Goal: Information Seeking & Learning: Learn about a topic

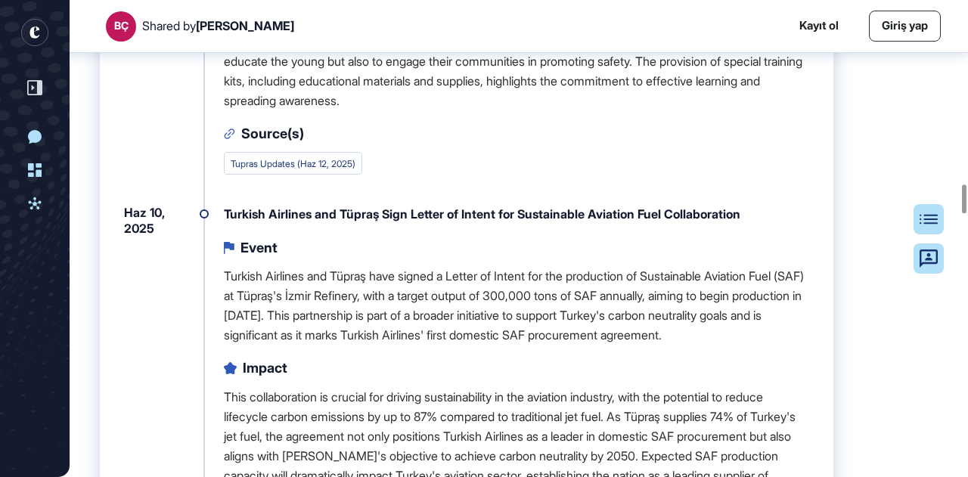
scroll to position [3562, 0]
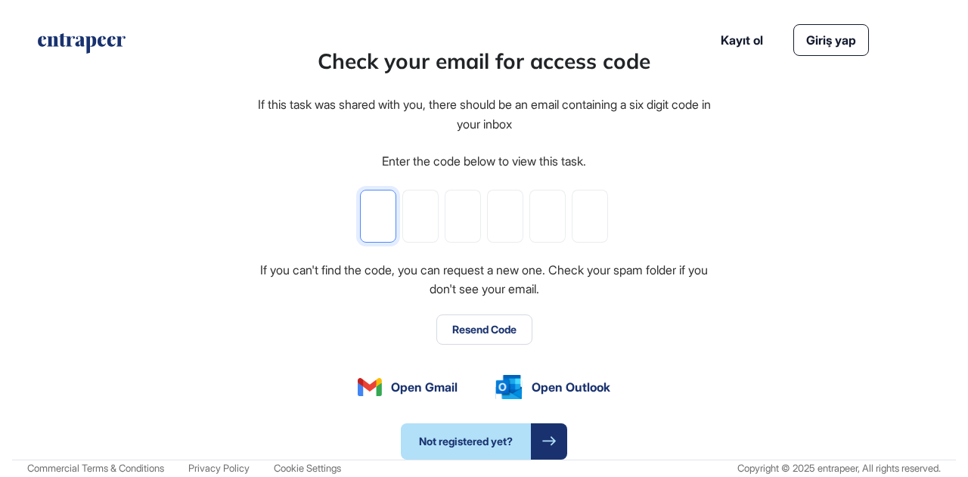
type input "*"
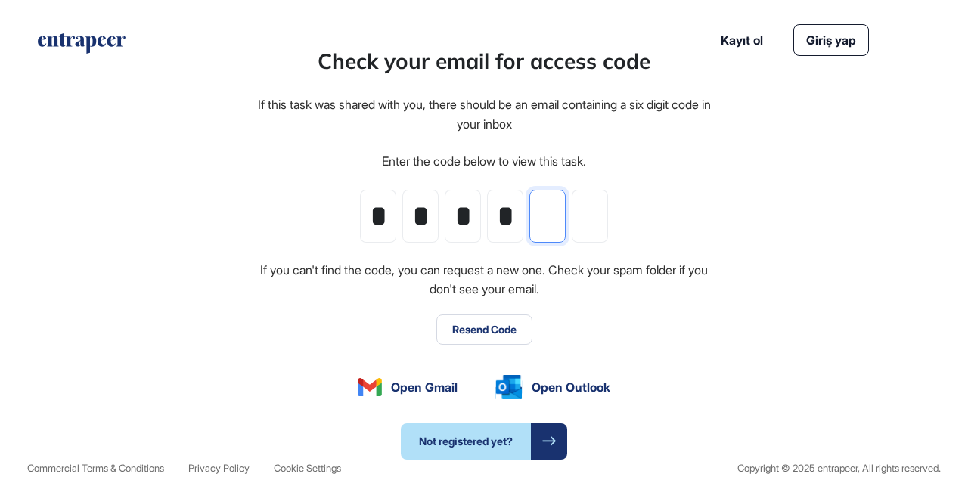
type input "*"
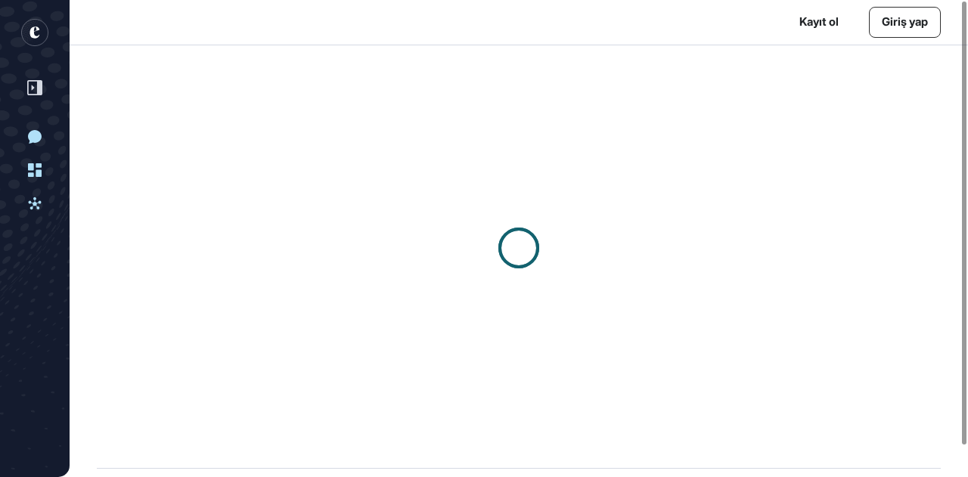
scroll to position [1, 1]
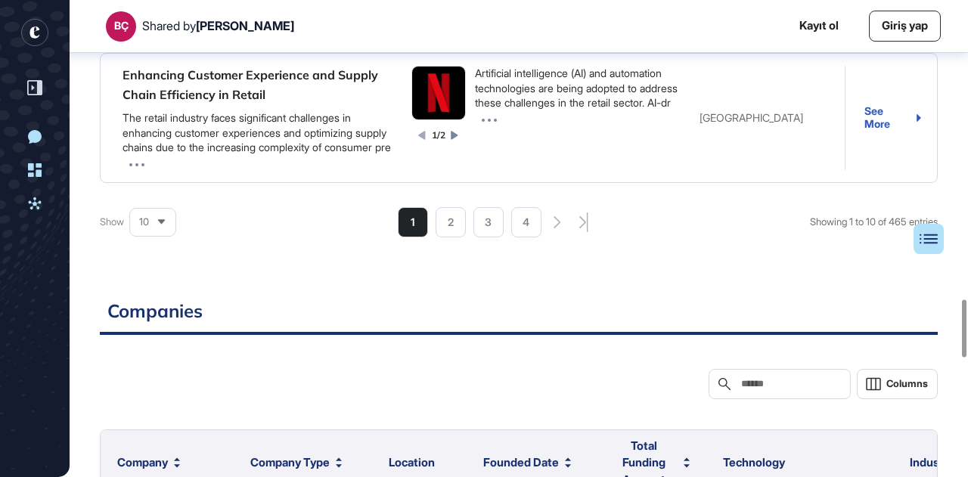
scroll to position [2503, 0]
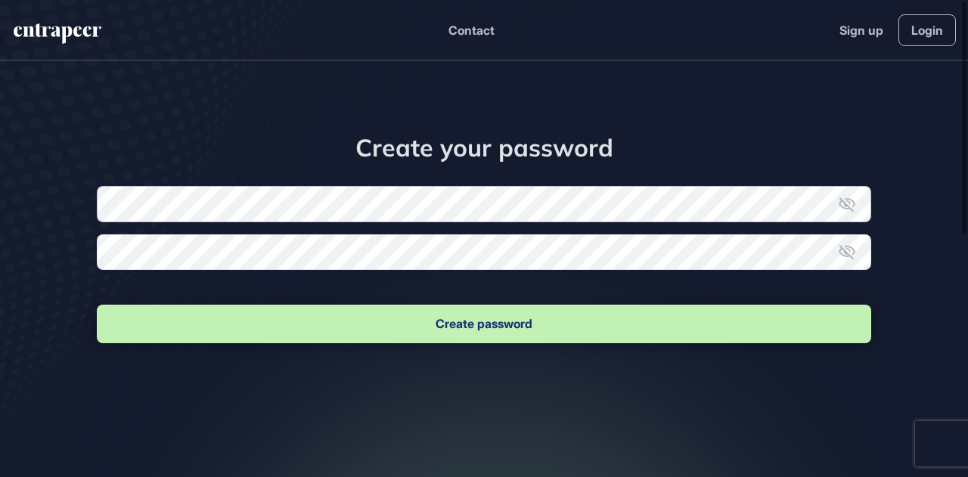
click at [175, 220] on form "New password Confirm new password Create password" at bounding box center [484, 266] width 774 height 160
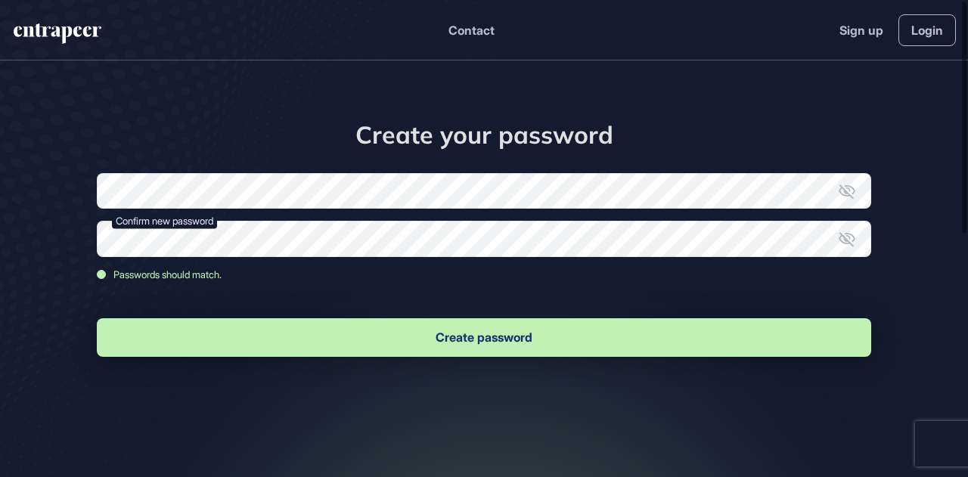
click at [513, 340] on button "Create password" at bounding box center [484, 337] width 774 height 39
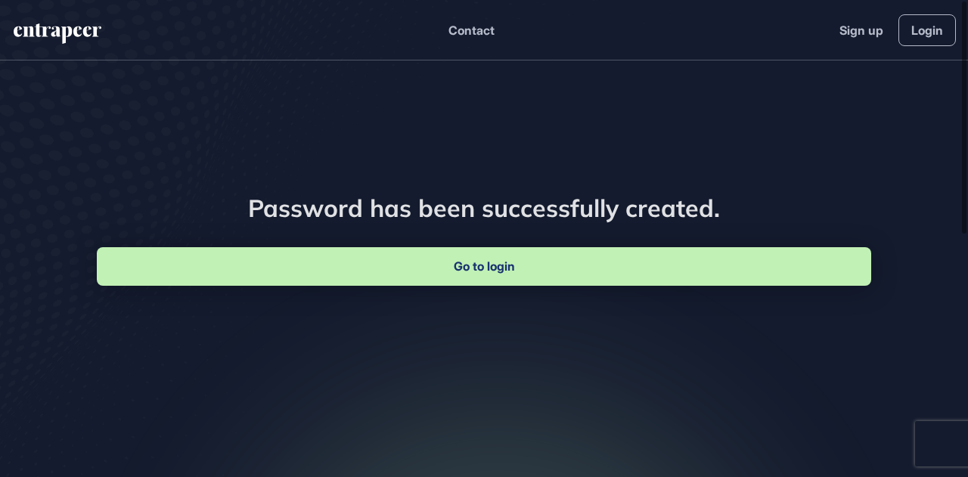
click at [482, 275] on link "Go to login" at bounding box center [484, 266] width 774 height 39
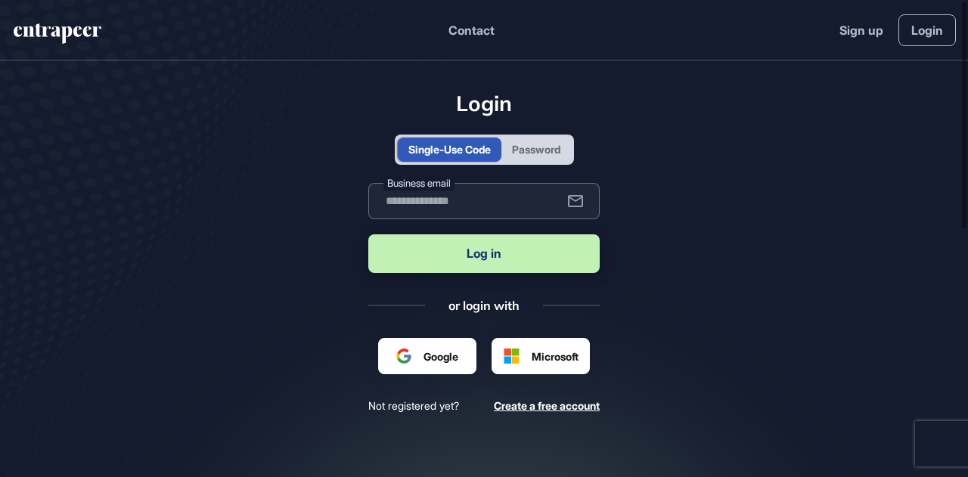
click at [436, 201] on input "text" at bounding box center [483, 201] width 231 height 36
type input "**********"
click at [462, 252] on button "Log in" at bounding box center [483, 253] width 231 height 39
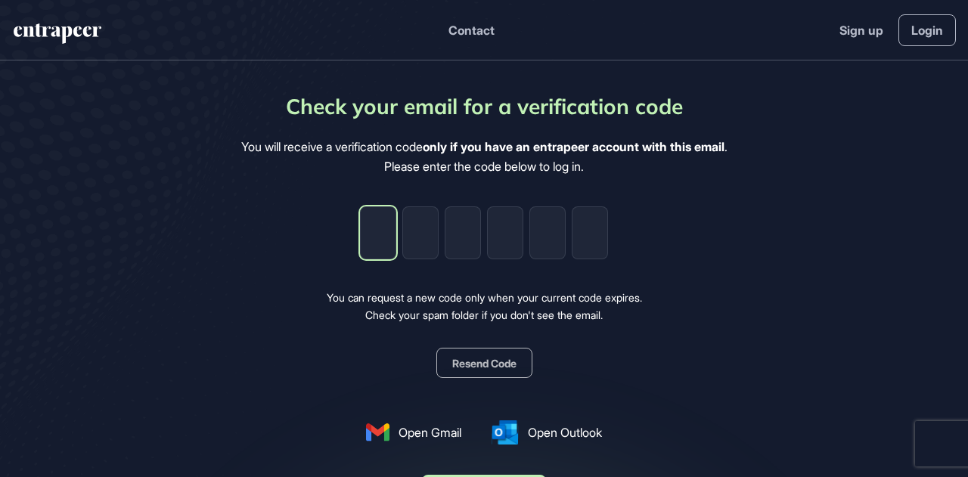
type input "*"
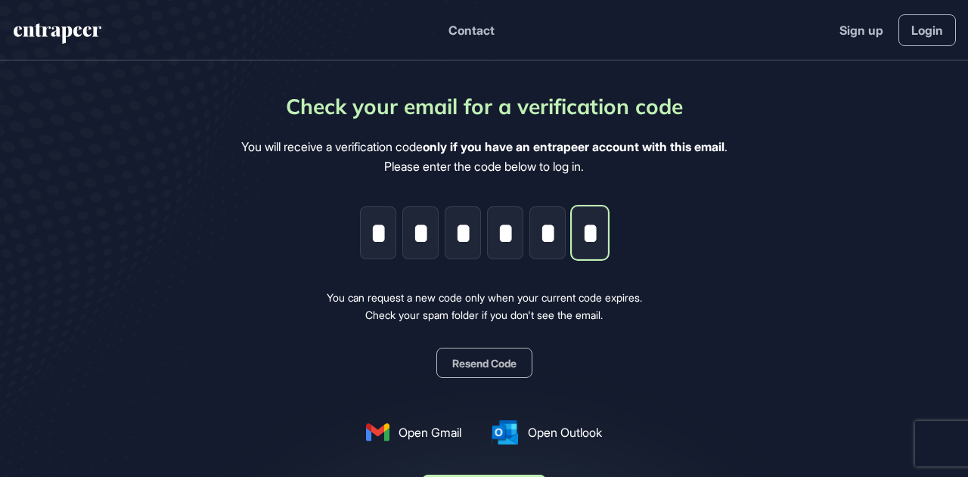
scroll to position [0, 2]
type input "*"
click at [838, 218] on main "Check your email for a verification code You will receive a verification code o…" at bounding box center [484, 332] width 968 height 545
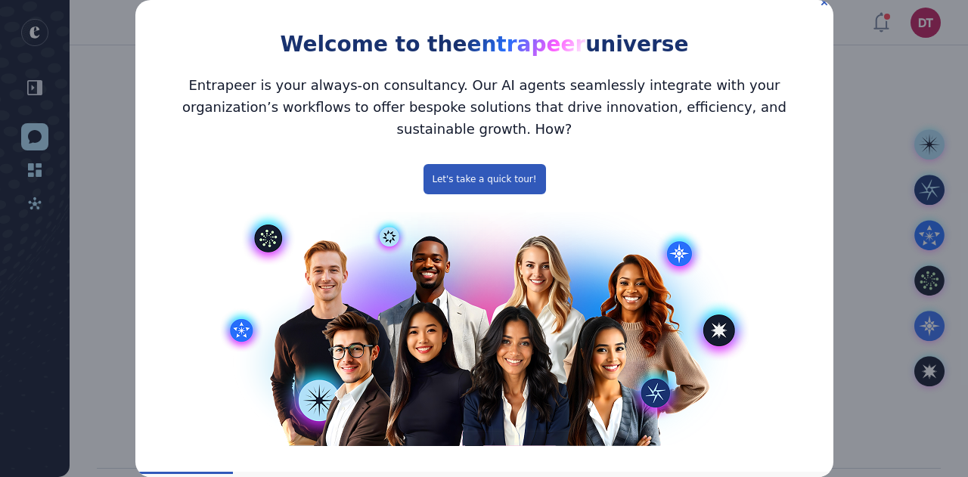
scroll to position [8, 0]
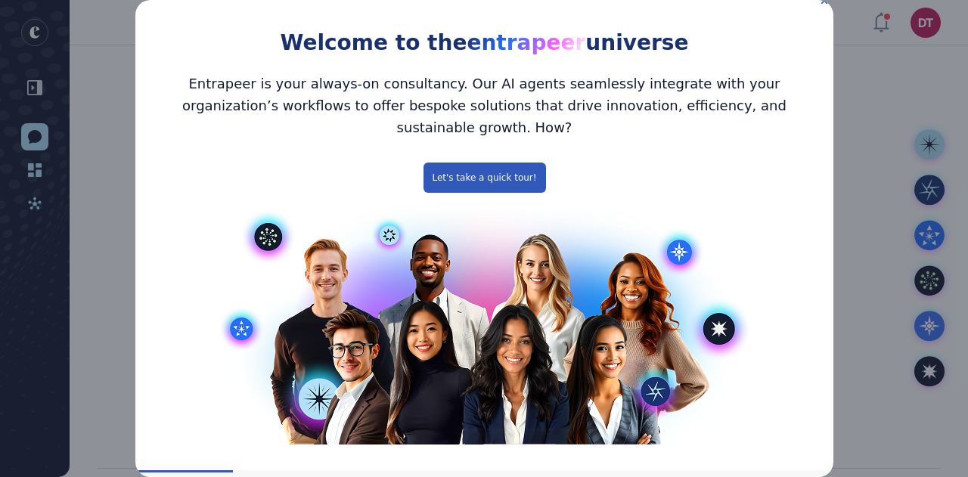
click at [806, 436] on div at bounding box center [484, 337] width 698 height 265
drag, startPoint x: 237, startPoint y: 448, endPoint x: 267, endPoint y: 449, distance: 30.3
click at [237, 470] on div at bounding box center [532, 471] width 600 height 2
drag, startPoint x: 286, startPoint y: 450, endPoint x: 401, endPoint y: 342, distance: 157.8
click at [287, 451] on div "Welcome to the entrapeer universe Entrapeer is your always-on consultancy. Our …" at bounding box center [484, 246] width 698 height 508
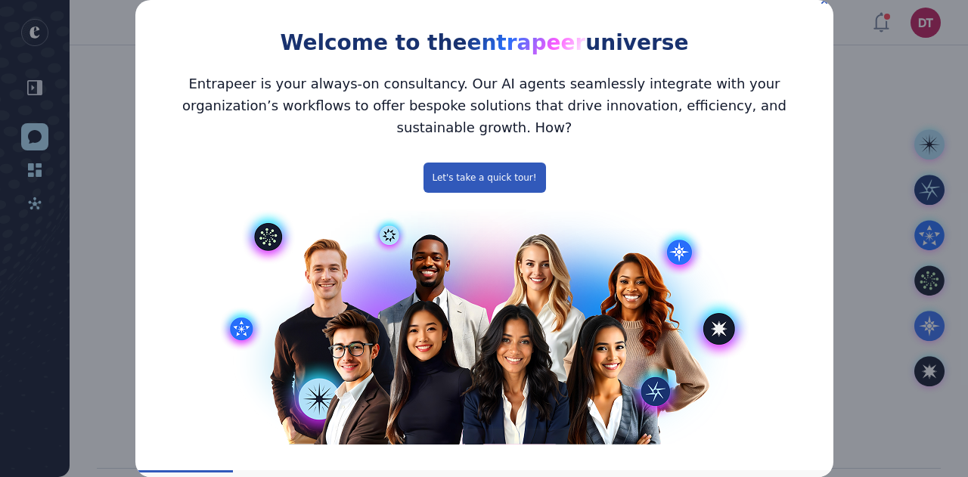
scroll to position [0, 0]
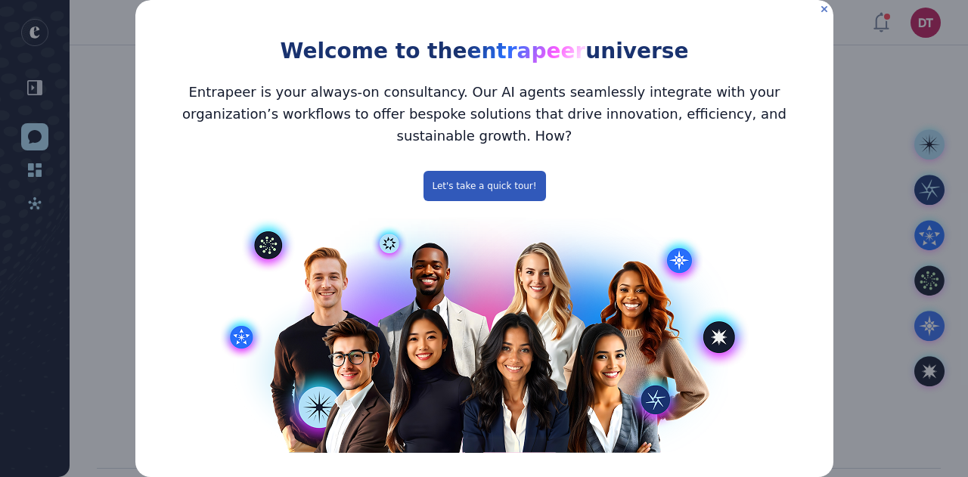
click at [820, 8] on icon "Close Preview" at bounding box center [823, 9] width 6 height 6
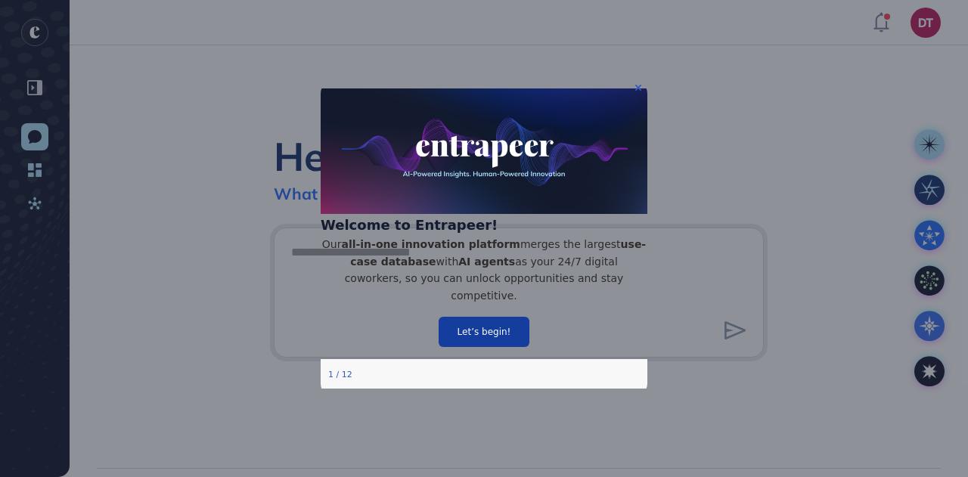
click at [499, 347] on button "Let’s begin!" at bounding box center [484, 332] width 91 height 30
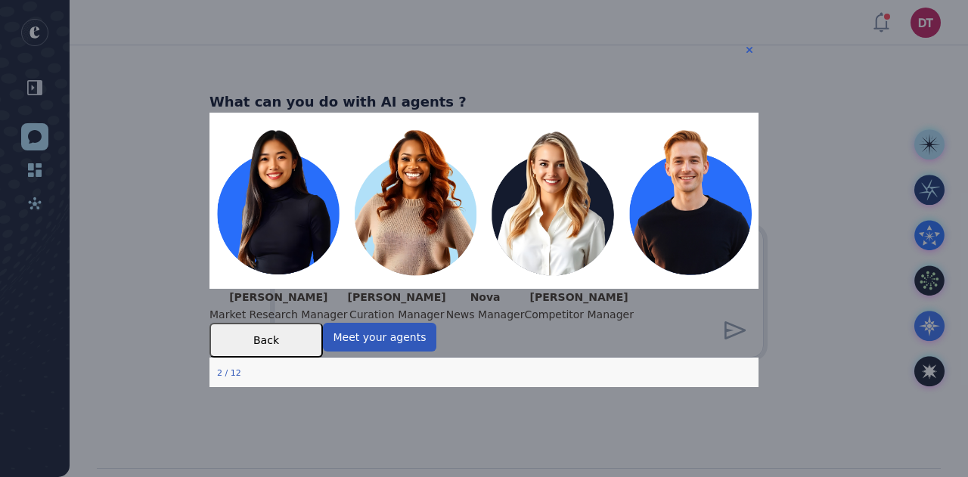
click at [270, 180] on img at bounding box center [483, 200] width 549 height 176
click at [281, 234] on img at bounding box center [483, 200] width 549 height 176
click at [286, 312] on p "Market Research Manager" at bounding box center [278, 314] width 138 height 17
click at [283, 310] on p "Market Research Manager" at bounding box center [278, 314] width 138 height 17
click at [436, 351] on button "Meet your agents" at bounding box center [379, 336] width 113 height 29
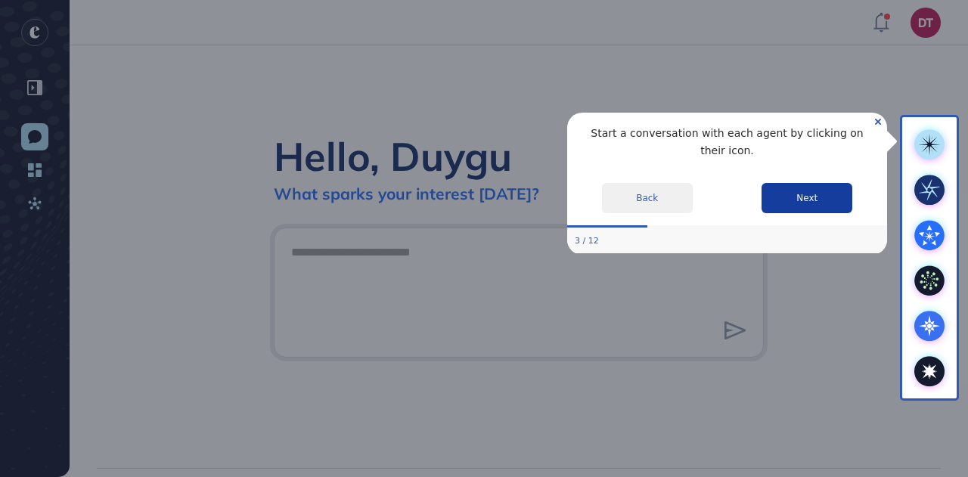
click at [792, 184] on button "Next" at bounding box center [806, 197] width 91 height 30
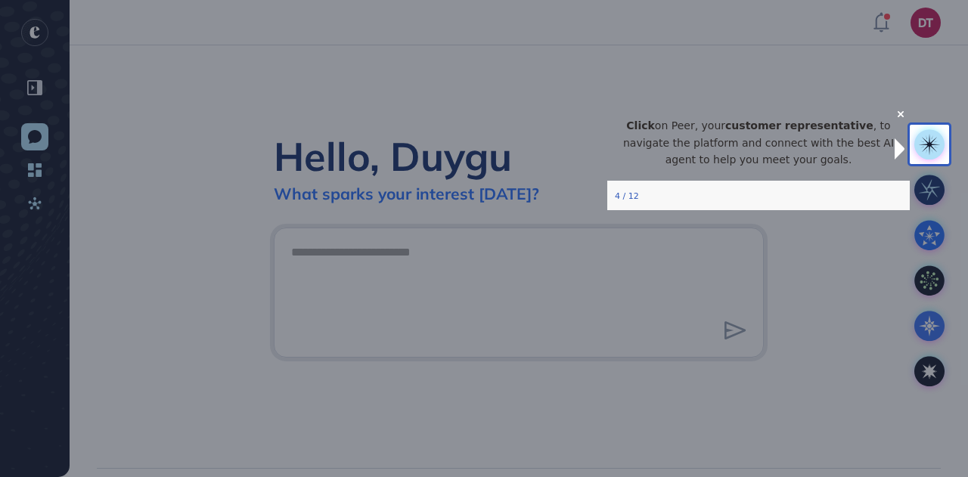
click at [873, 180] on div "Click on Peer, your customer representative , to navigate the platform and conn…" at bounding box center [758, 142] width 302 height 76
click at [898, 116] on icon "Close Preview" at bounding box center [901, 113] width 6 height 6
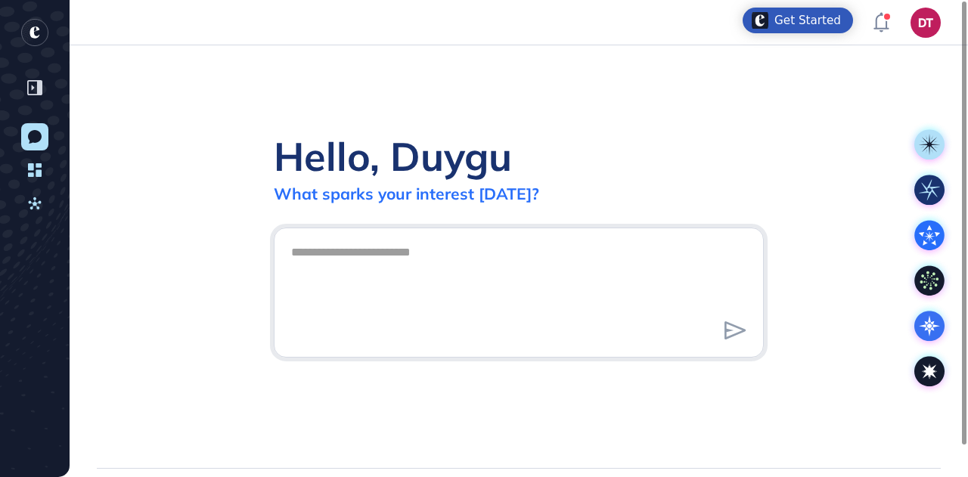
click at [815, 20] on div "Get Started" at bounding box center [807, 20] width 67 height 15
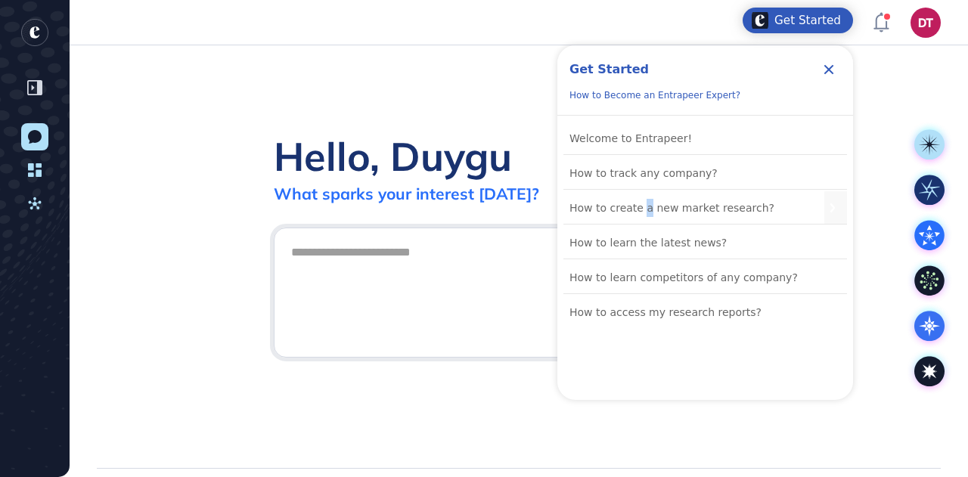
click at [641, 203] on div "How to create a new market research?" at bounding box center [671, 208] width 205 height 18
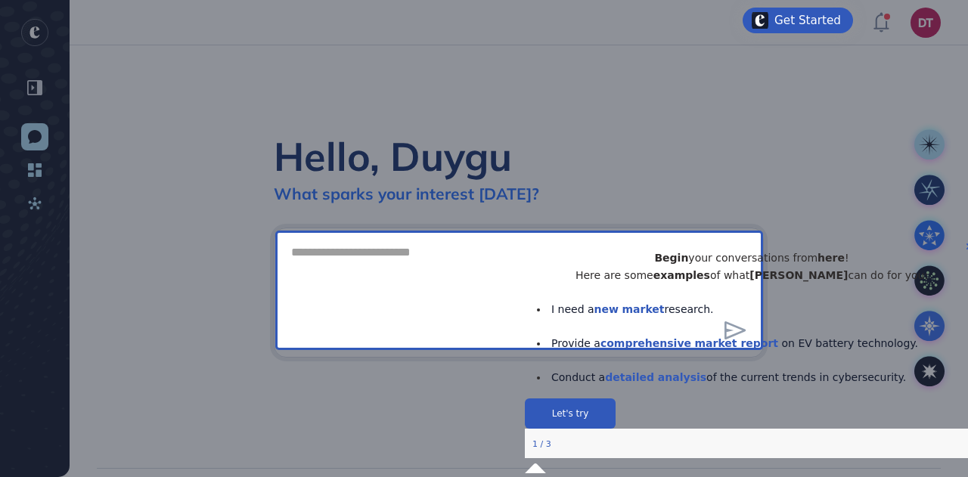
click at [959, 262] on div "Begin your conversations from here ! Here are some examples of what Reese can d…" at bounding box center [752, 317] width 454 height 161
click at [422, 277] on textarea at bounding box center [518, 290] width 473 height 106
click at [616, 315] on strong "new" at bounding box center [606, 308] width 24 height 12
click at [426, 275] on textarea at bounding box center [518, 290] width 473 height 106
paste textarea "**********"
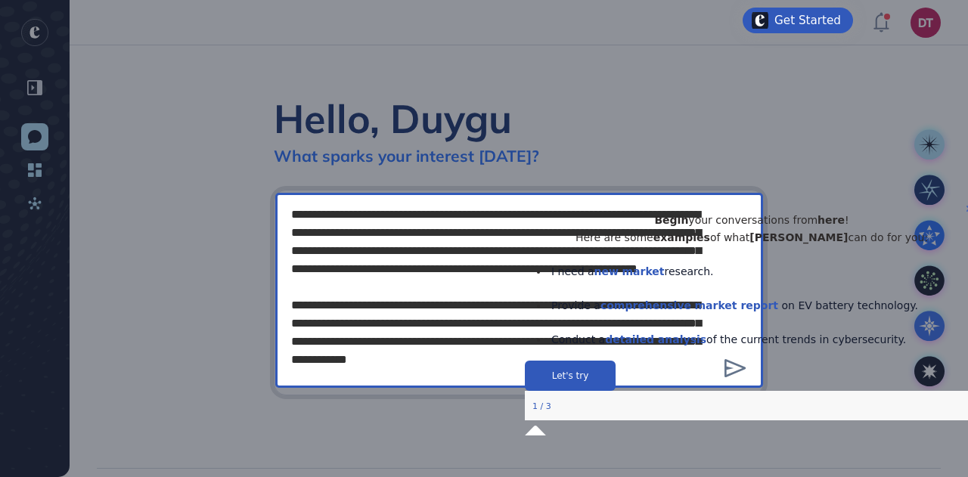
click at [966, 211] on icon "Close Preview" at bounding box center [969, 208] width 6 height 6
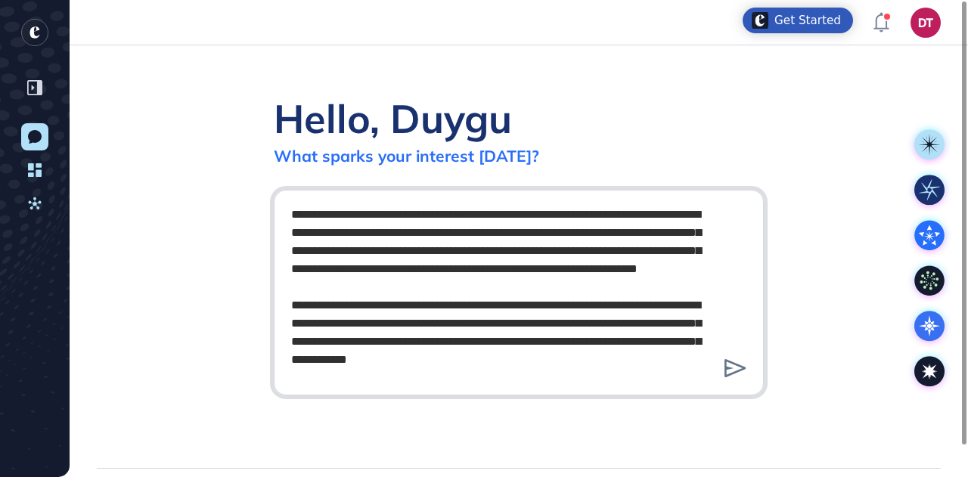
drag, startPoint x: 756, startPoint y: 262, endPoint x: 760, endPoint y: 305, distance: 42.5
click at [760, 305] on div at bounding box center [519, 293] width 490 height 206
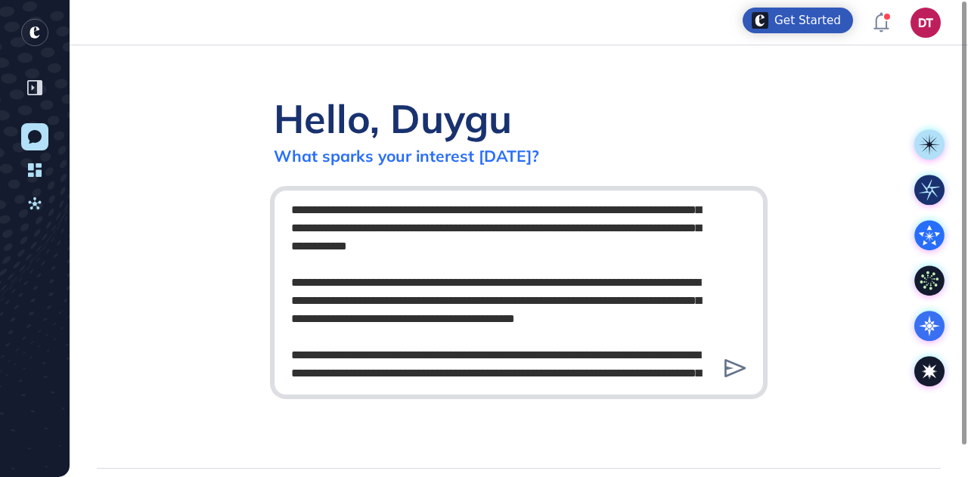
scroll to position [115, 0]
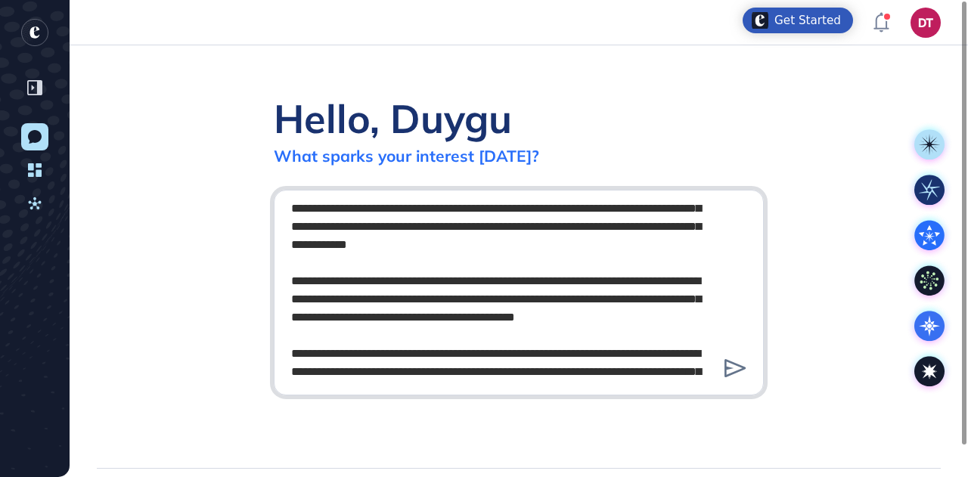
click at [611, 227] on textarea at bounding box center [519, 290] width 474 height 181
click at [613, 227] on textarea at bounding box center [519, 290] width 474 height 181
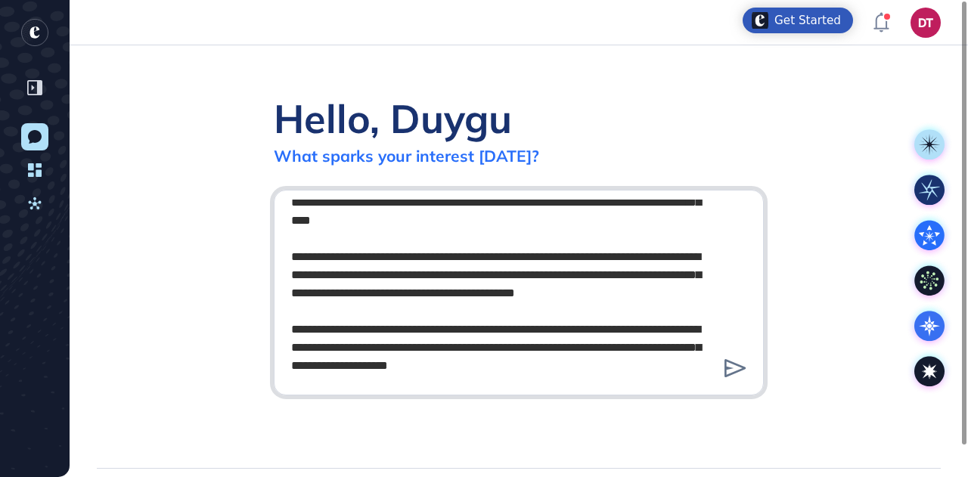
scroll to position [175, 0]
drag, startPoint x: 435, startPoint y: 335, endPoint x: 711, endPoint y: 372, distance: 278.5
click at [714, 372] on textarea at bounding box center [519, 290] width 474 height 181
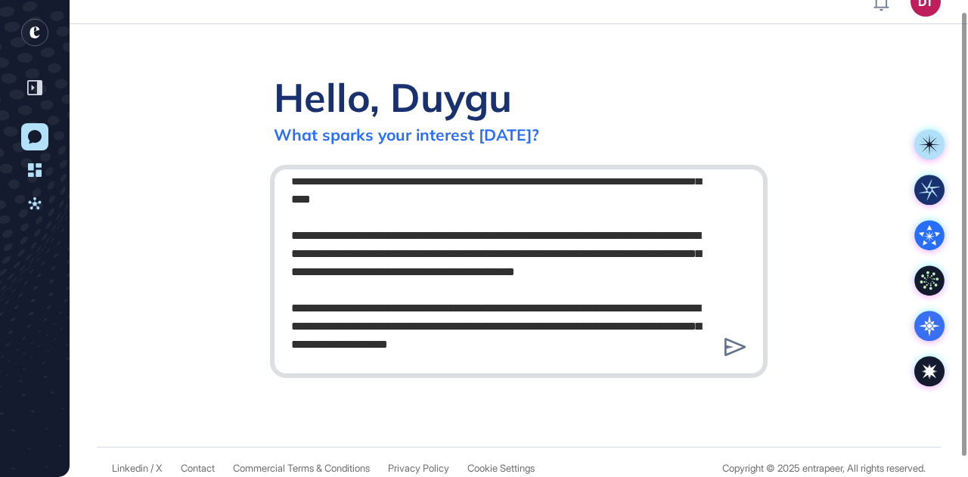
scroll to position [33, 0]
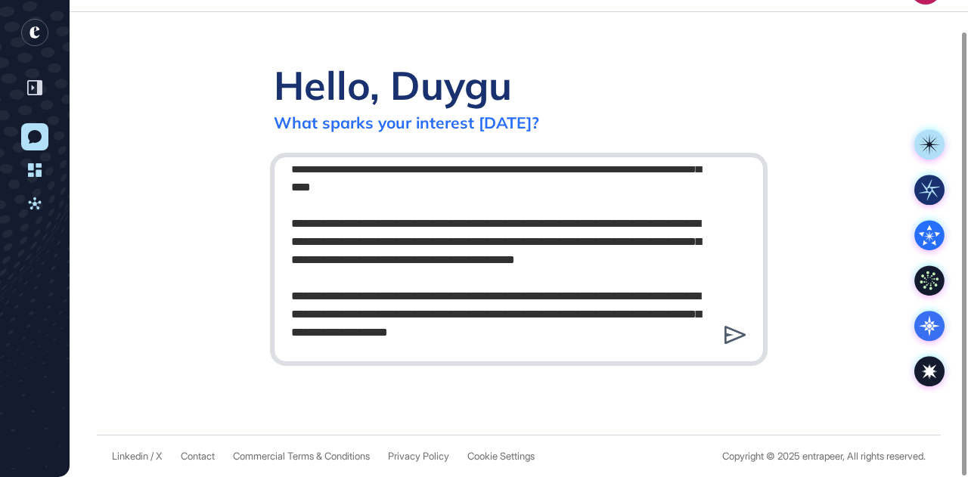
type textarea "**********"
click at [730, 337] on icon at bounding box center [735, 335] width 22 height 18
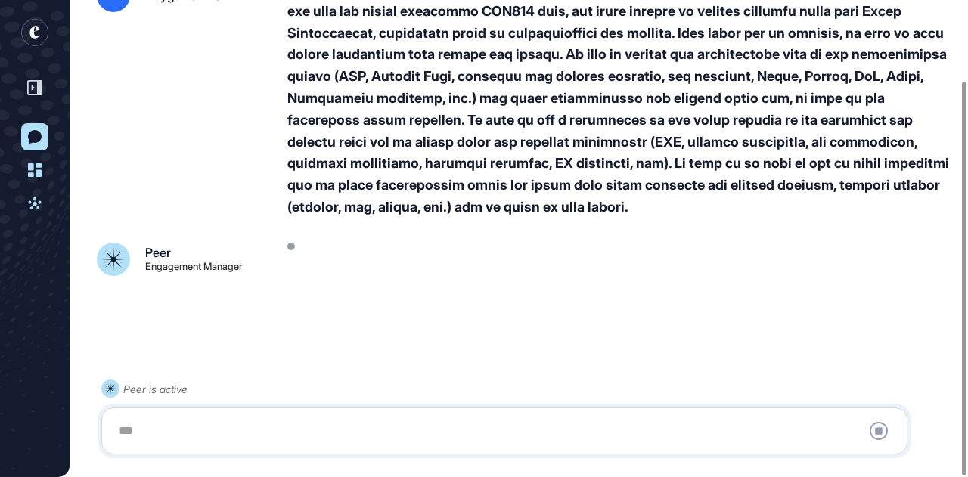
scroll to position [98, 0]
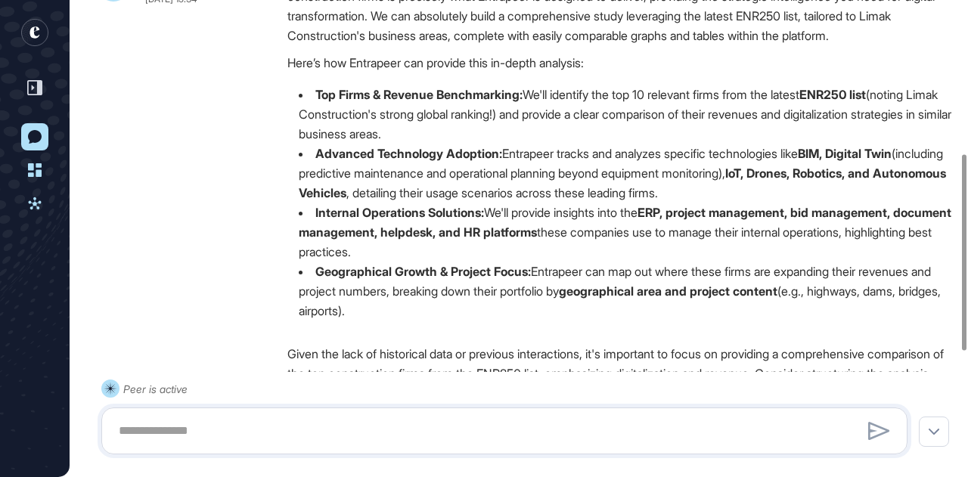
scroll to position [297, 0]
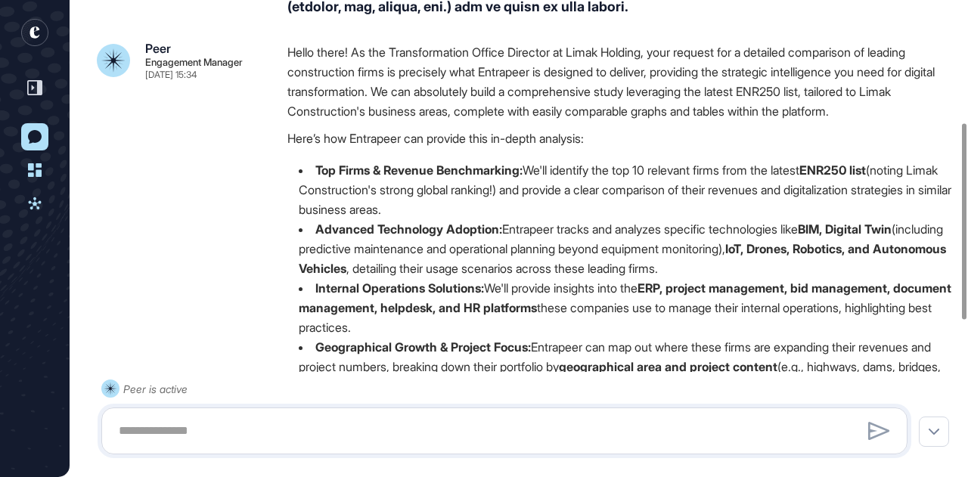
drag, startPoint x: 374, startPoint y: 200, endPoint x: 697, endPoint y: 205, distance: 323.7
click at [697, 205] on li "Top Firms & Revenue Benchmarking: We'll identify the top 10 relevant firms from…" at bounding box center [619, 189] width 665 height 59
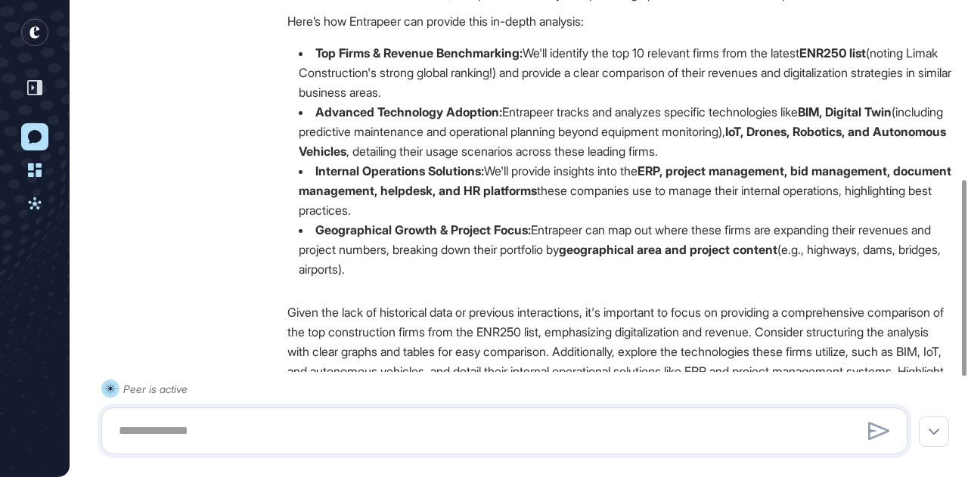
scroll to position [448, 0]
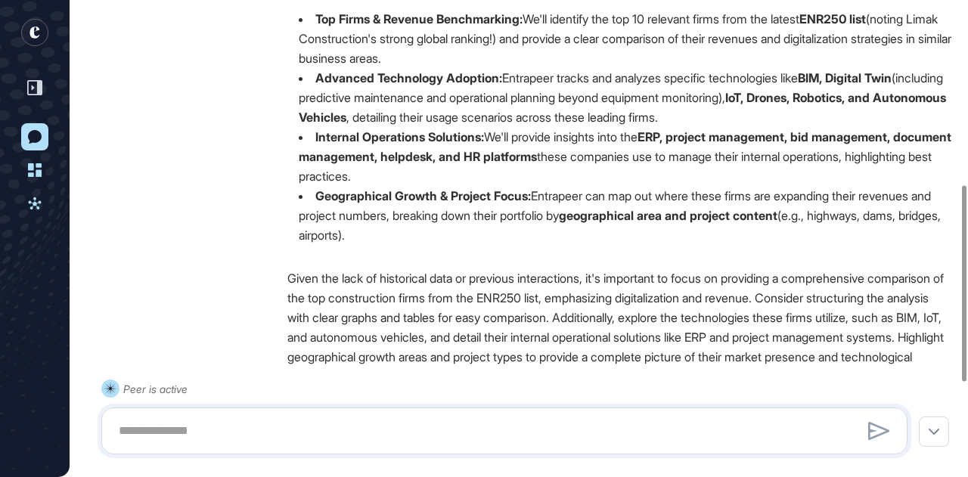
drag, startPoint x: 467, startPoint y: 234, endPoint x: 340, endPoint y: 207, distance: 129.0
click at [302, 163] on ul "Top Firms & Revenue Benchmarking: We'll identify the top 10 relevant firms from…" at bounding box center [619, 127] width 665 height 236
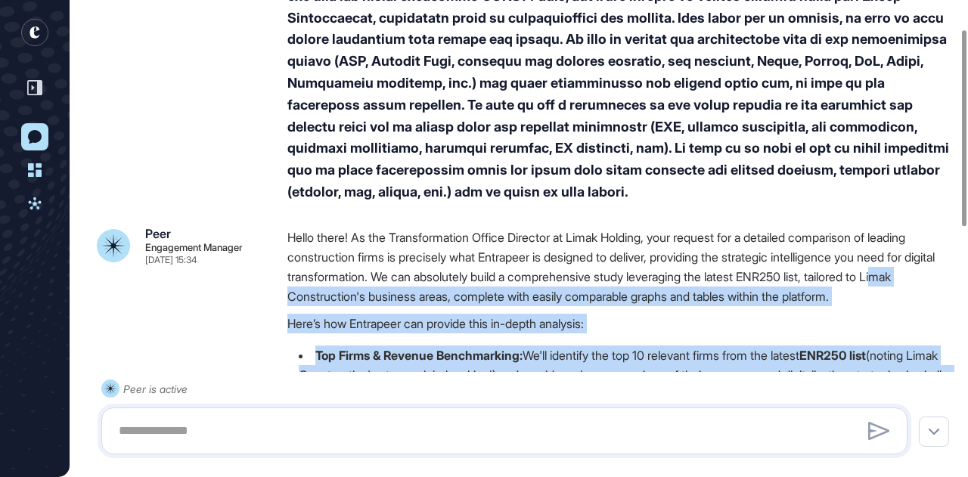
scroll to position [146, 0]
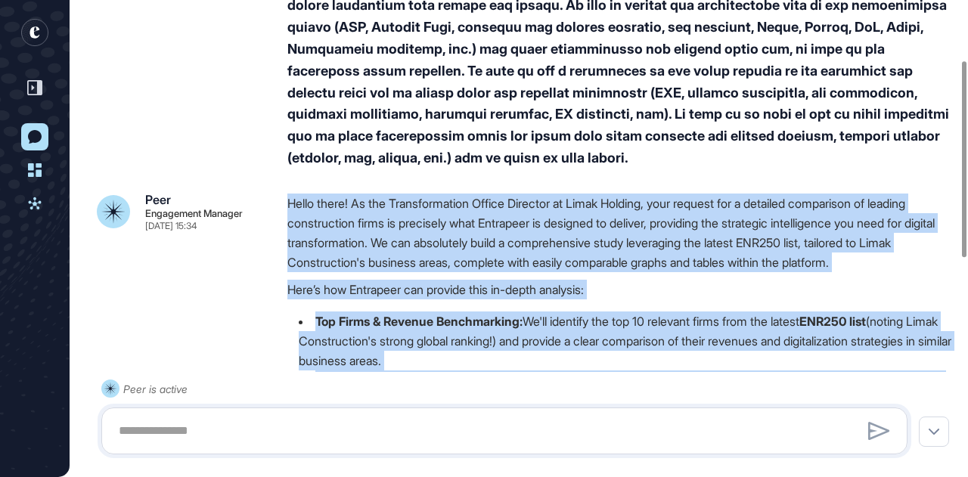
drag, startPoint x: 640, startPoint y: 143, endPoint x: 286, endPoint y: 204, distance: 359.2
copy div "Hello there! As the Transformation Office Director at Limak Holding, your reque…"
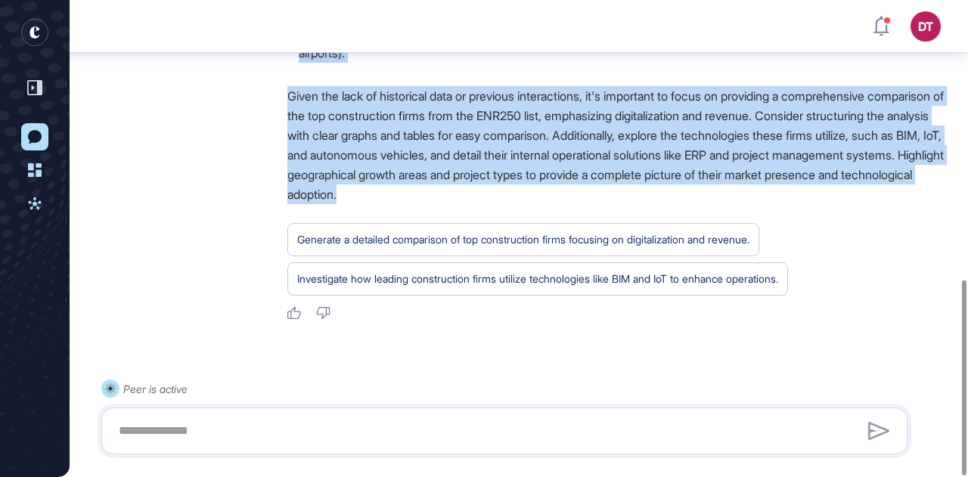
scroll to position [683, 0]
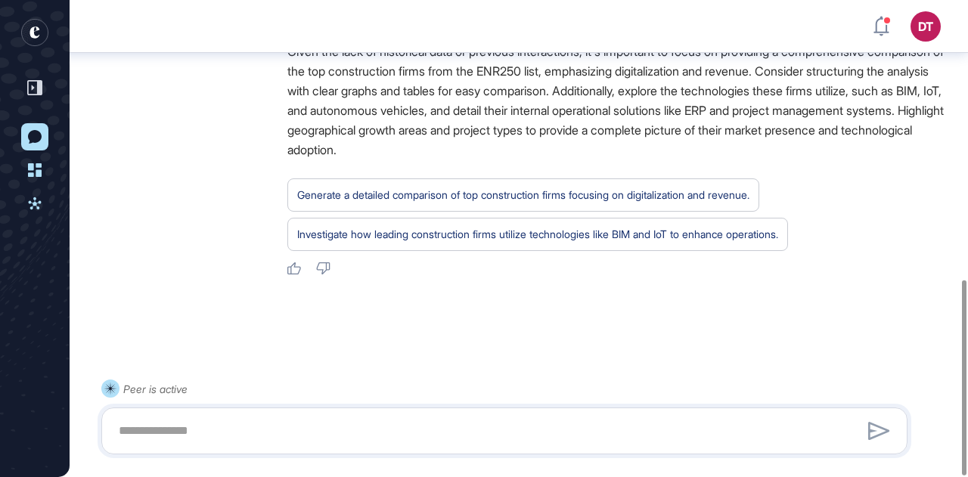
click at [398, 343] on div at bounding box center [519, 331] width 844 height 60
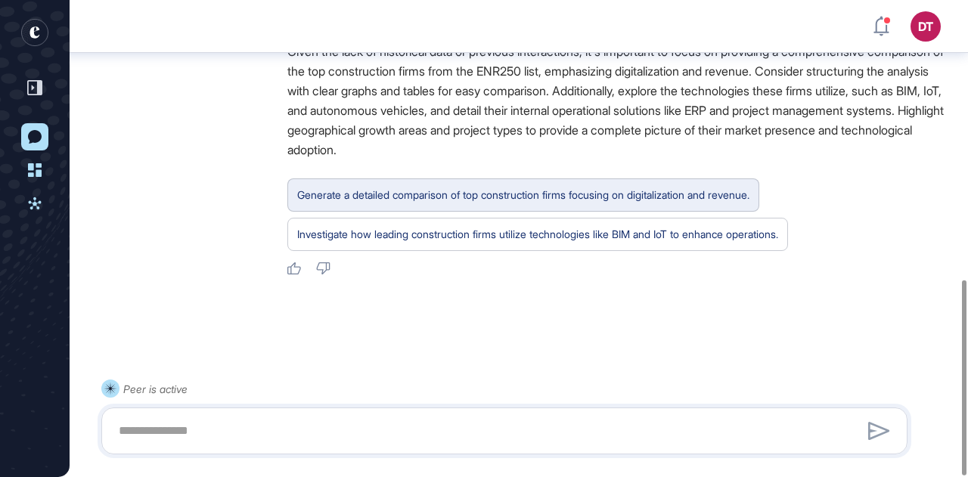
click at [381, 197] on div "Generate a detailed comparison of top construction firms focusing on digitaliza…" at bounding box center [523, 195] width 452 height 20
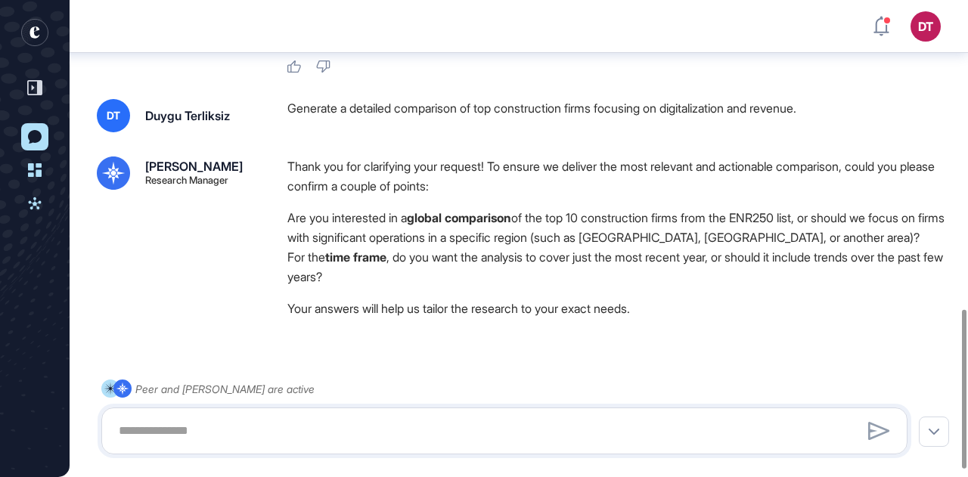
scroll to position [945, 0]
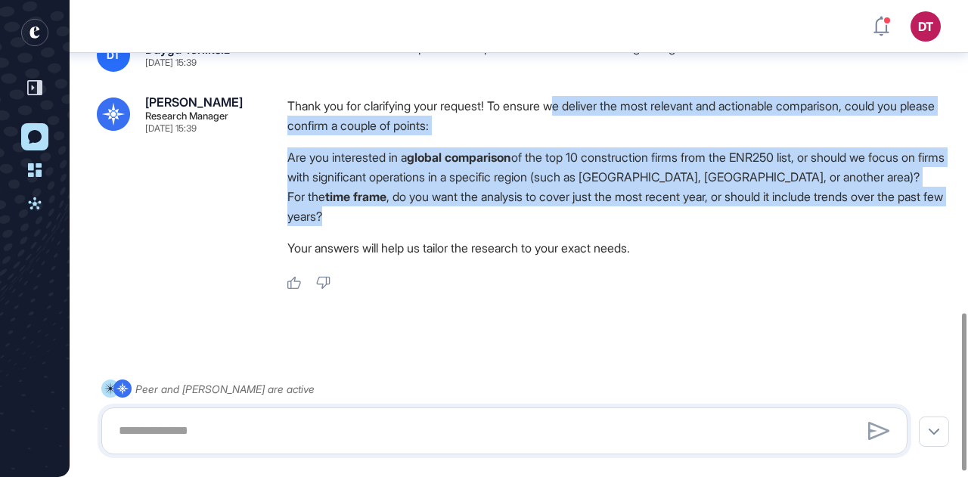
drag, startPoint x: 569, startPoint y: 110, endPoint x: 795, endPoint y: 219, distance: 250.3
click at [948, 210] on div "Thank you for clarifying your request! To ensure we deliver the most relevant a…" at bounding box center [619, 180] width 665 height 169
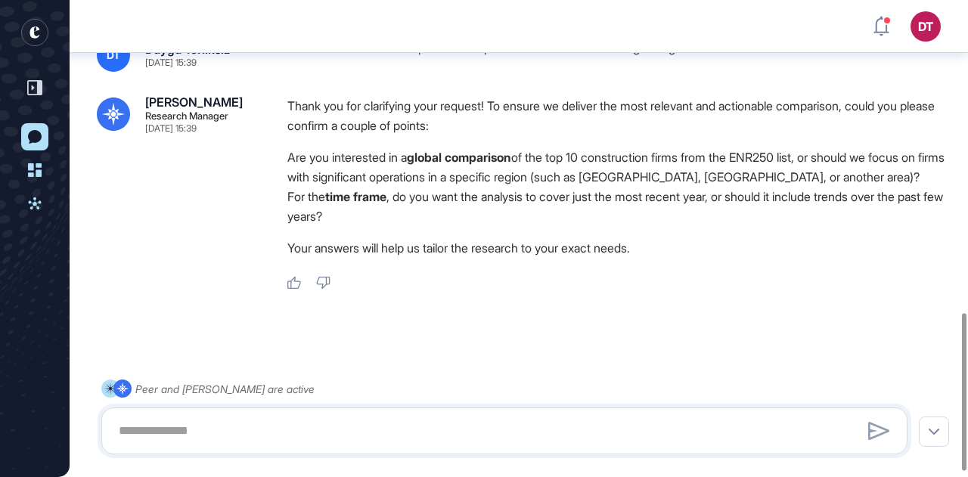
click at [505, 232] on div "Thank you for clarifying your request! To ensure we deliver the most relevant a…" at bounding box center [619, 180] width 665 height 169
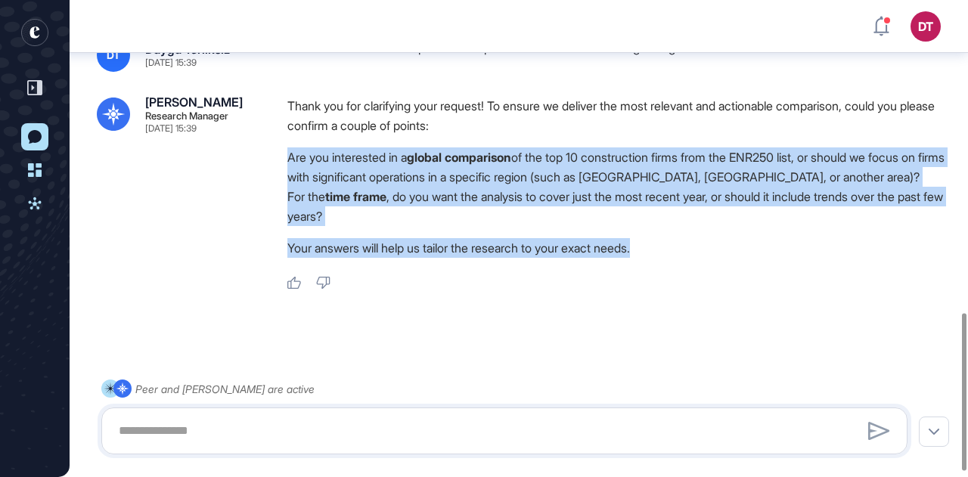
drag, startPoint x: 614, startPoint y: 247, endPoint x: 281, endPoint y: 152, distance: 346.8
click at [281, 152] on div "Reese Research Manager Sep 08, 2025 15:39 Thank you for clarifying your request…" at bounding box center [519, 193] width 844 height 194
copy div "Are you interested in a global comparison of the top 10 construction firms from…"
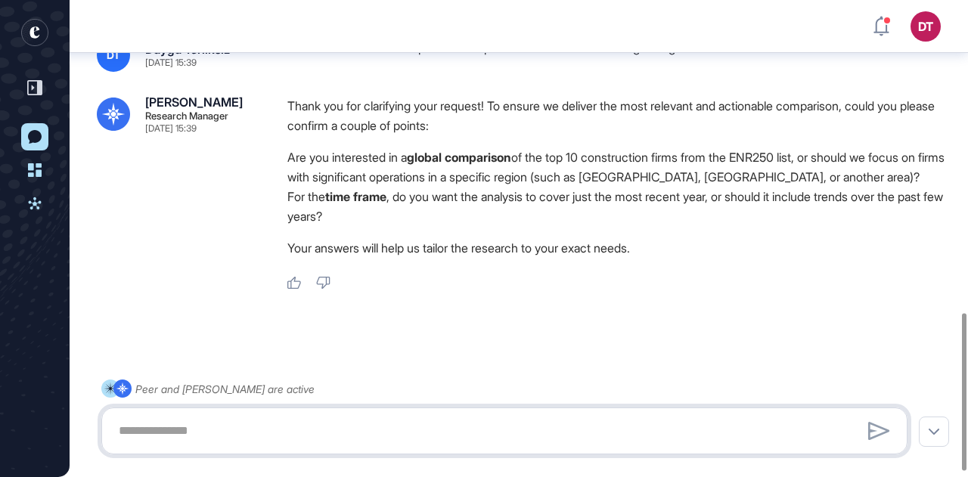
click at [259, 438] on textarea at bounding box center [504, 431] width 789 height 30
paste textarea "**********"
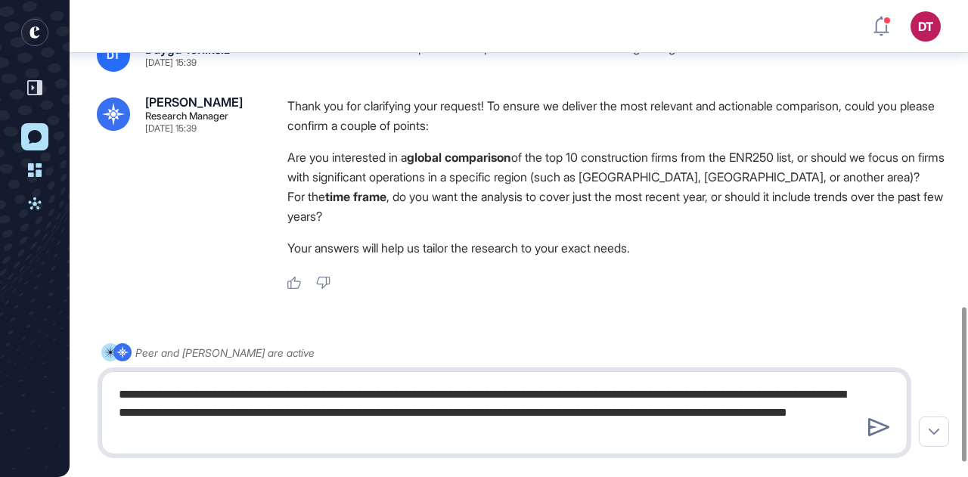
drag, startPoint x: 475, startPoint y: 417, endPoint x: 756, endPoint y: 420, distance: 281.3
click at [756, 420] on textarea "**********" at bounding box center [504, 413] width 789 height 67
click at [486, 432] on textarea "**********" at bounding box center [504, 413] width 789 height 67
drag, startPoint x: 499, startPoint y: 414, endPoint x: 414, endPoint y: 414, distance: 85.5
click at [414, 414] on textarea "**********" at bounding box center [504, 413] width 789 height 67
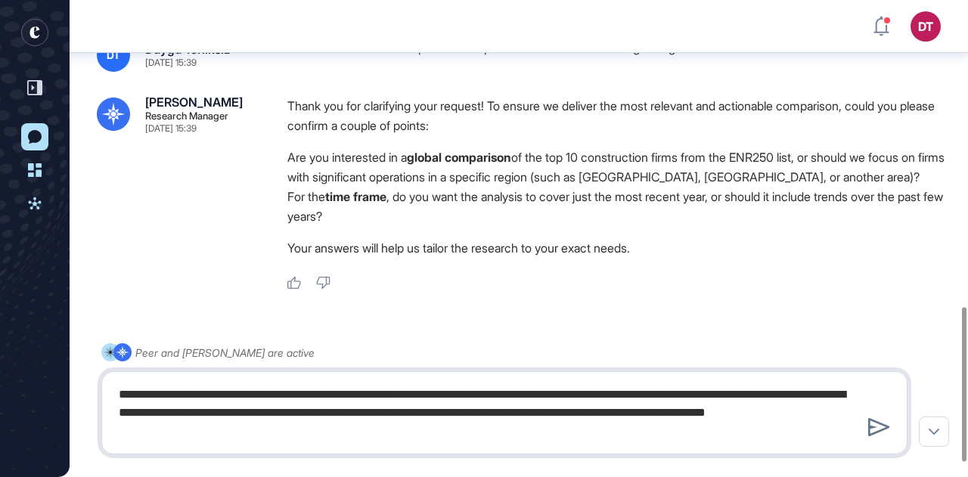
click at [591, 412] on textarea "**********" at bounding box center [504, 413] width 789 height 67
click at [700, 416] on textarea "**********" at bounding box center [504, 413] width 789 height 67
click at [701, 417] on textarea "**********" at bounding box center [504, 413] width 789 height 67
click at [693, 410] on textarea "**********" at bounding box center [504, 413] width 789 height 67
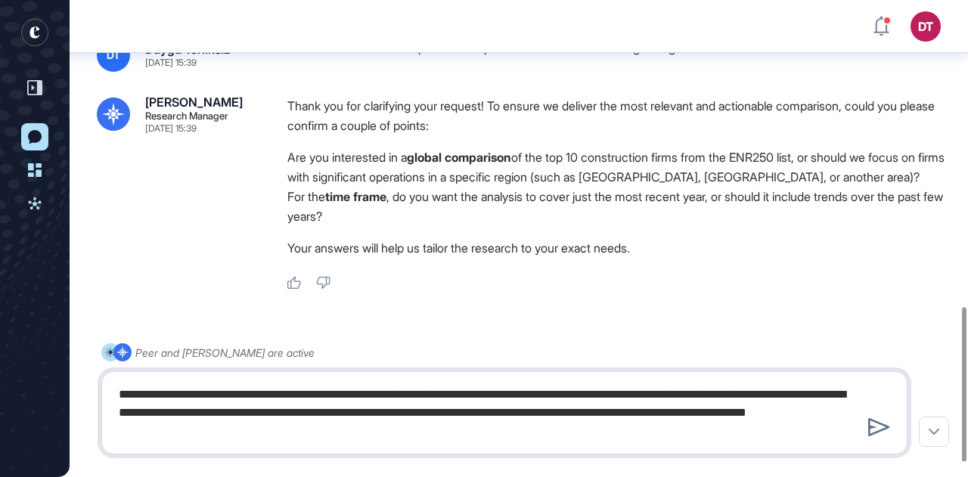
drag, startPoint x: 803, startPoint y: 411, endPoint x: 198, endPoint y: 436, distance: 605.5
click at [198, 436] on textarea "**********" at bounding box center [504, 413] width 789 height 67
drag, startPoint x: 596, startPoint y: 399, endPoint x: 843, endPoint y: 397, distance: 247.3
click at [843, 397] on textarea "**********" at bounding box center [504, 413] width 789 height 67
type textarea "**********"
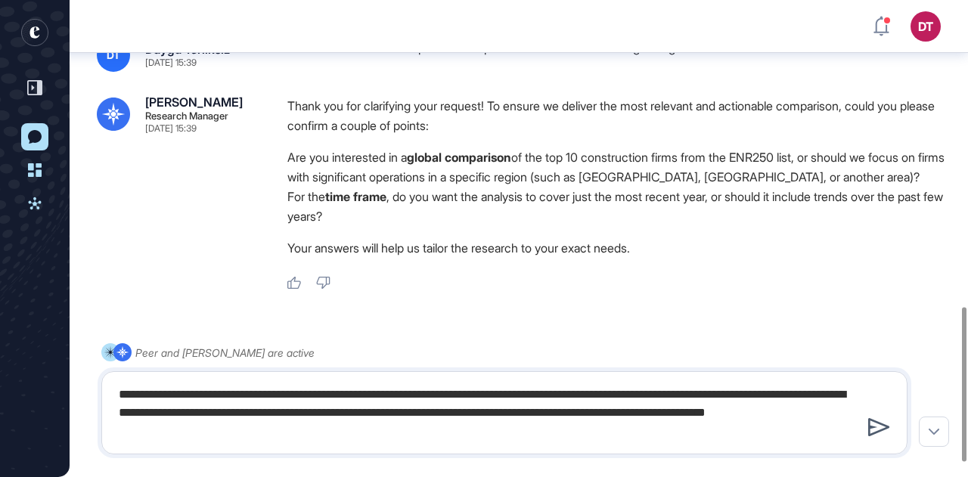
click at [883, 431] on icon at bounding box center [879, 427] width 22 height 18
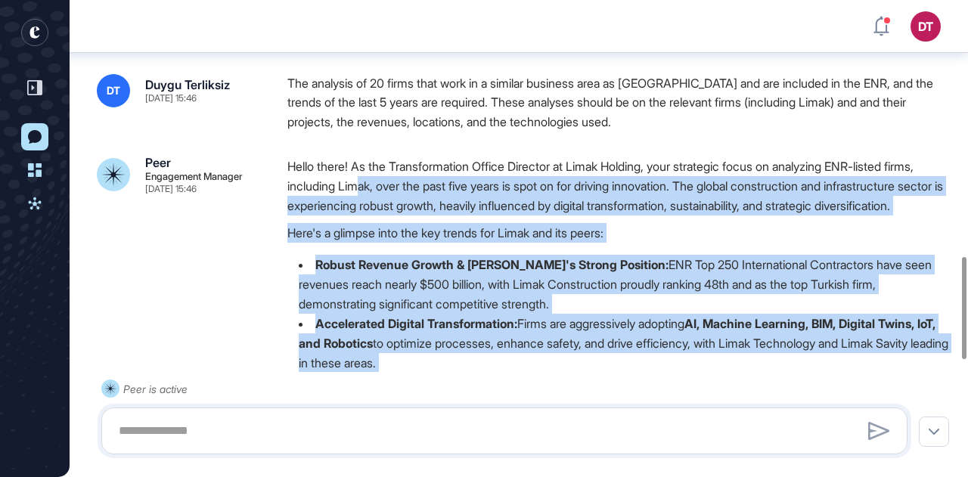
scroll to position [1193, 0]
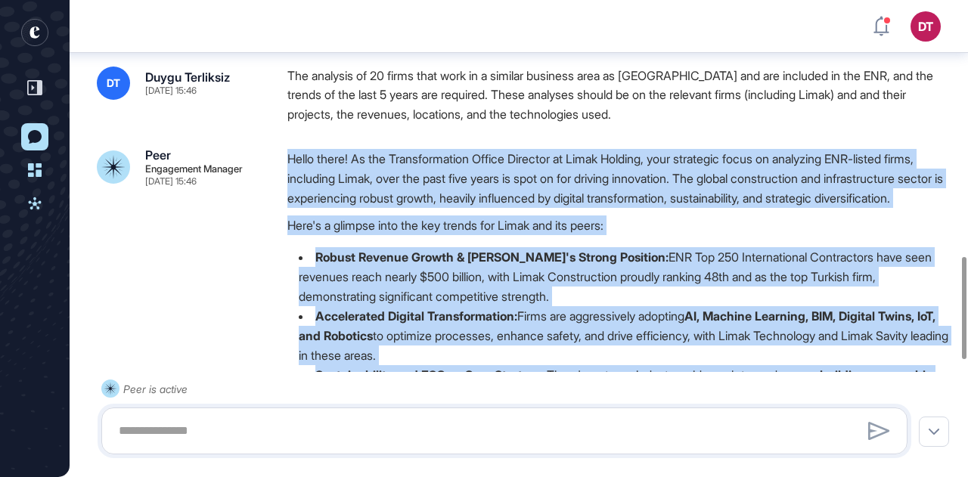
drag, startPoint x: 579, startPoint y: 297, endPoint x: 287, endPoint y: 157, distance: 323.7
click at [287, 157] on div "Hello there! As the Transformation Office Director at Limak Holding, your strat…" at bounding box center [619, 464] width 665 height 631
copy div "Hello there! As the Transformation Office Director at Limak Holding, your strat…"
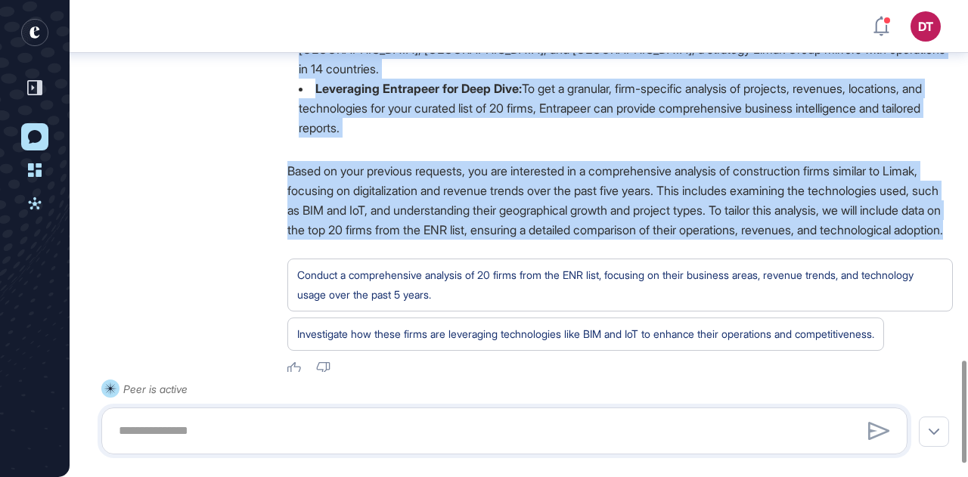
scroll to position [1736, 0]
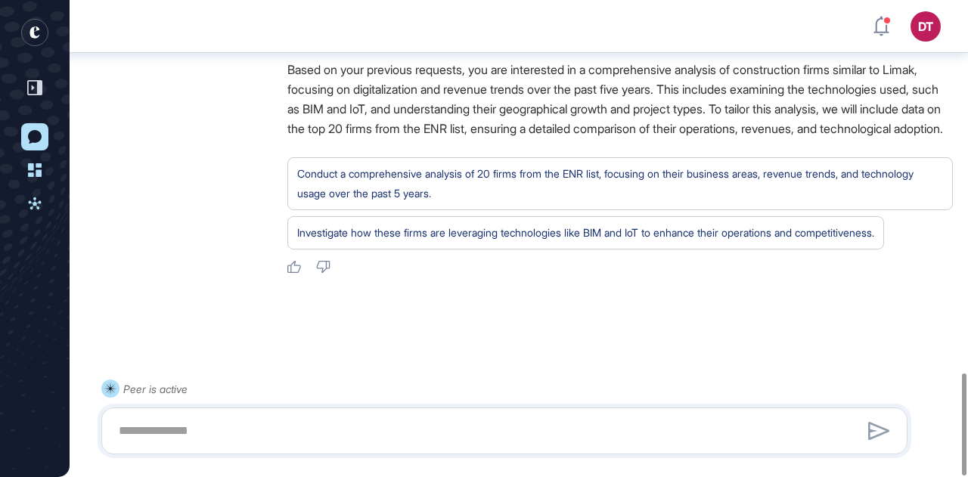
click at [510, 337] on div at bounding box center [519, 329] width 844 height 60
click at [212, 430] on textarea at bounding box center [504, 431] width 789 height 30
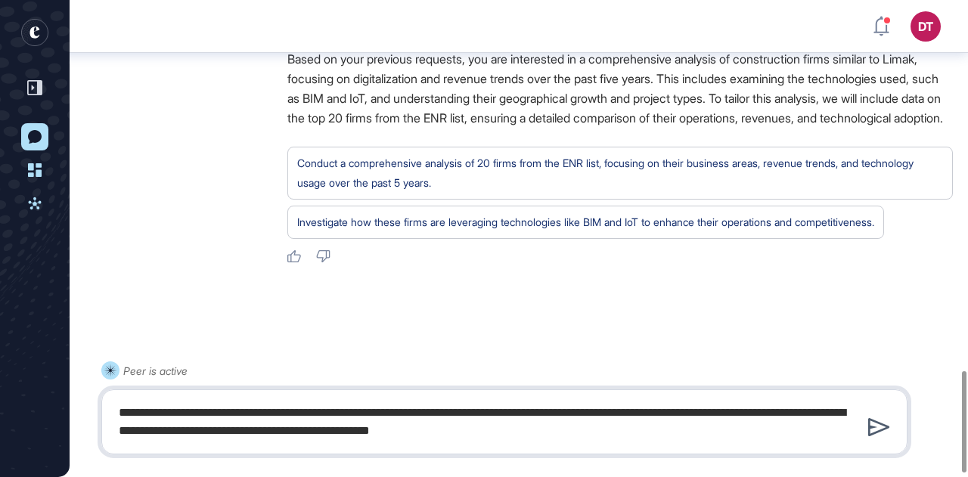
type textarea "**********"
click at [883, 434] on icon at bounding box center [879, 427] width 22 height 18
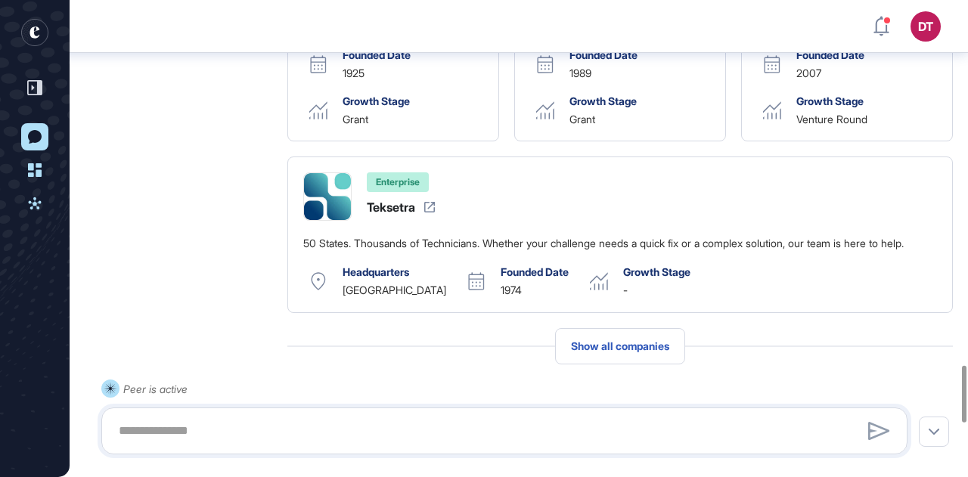
scroll to position [3406, 0]
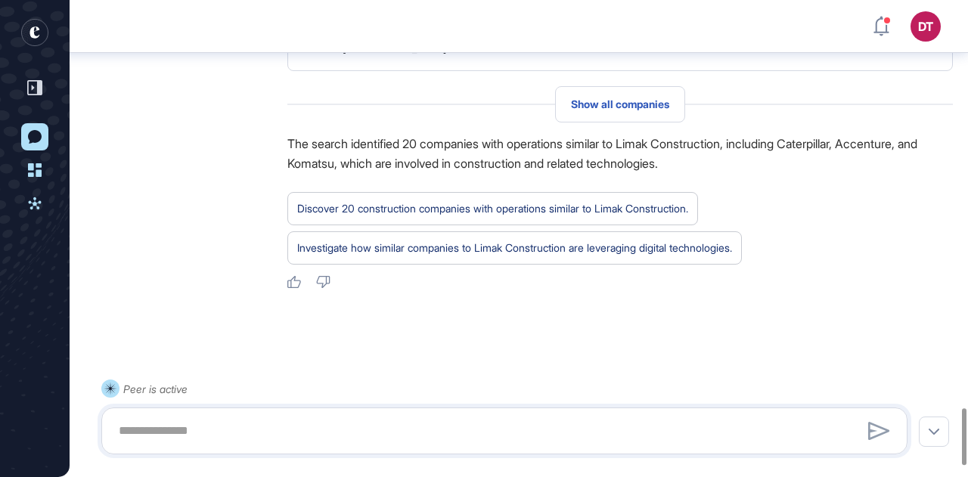
click at [541, 173] on p "The search identified 20 companies with operations similar to Limak Constructio…" at bounding box center [619, 153] width 665 height 39
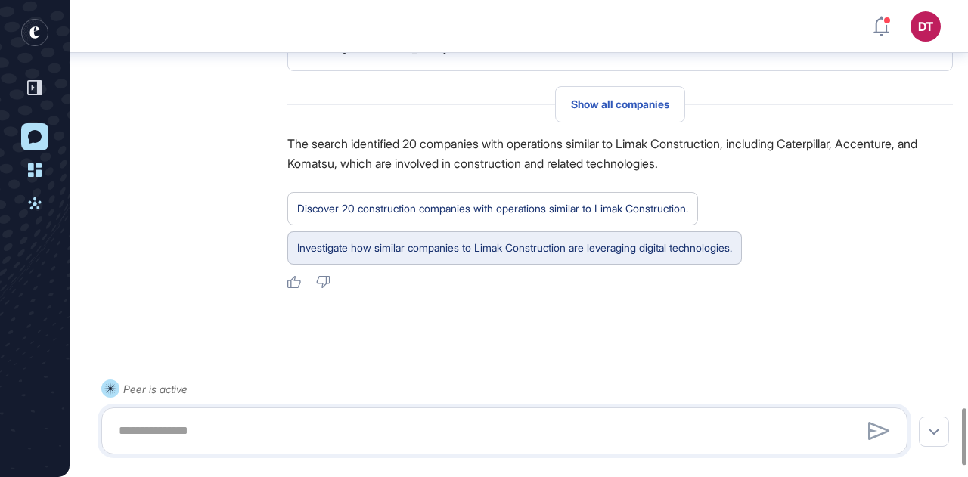
click at [513, 258] on div "Investigate how similar companies to Limak Construction are leveraging digital …" at bounding box center [514, 248] width 435 height 20
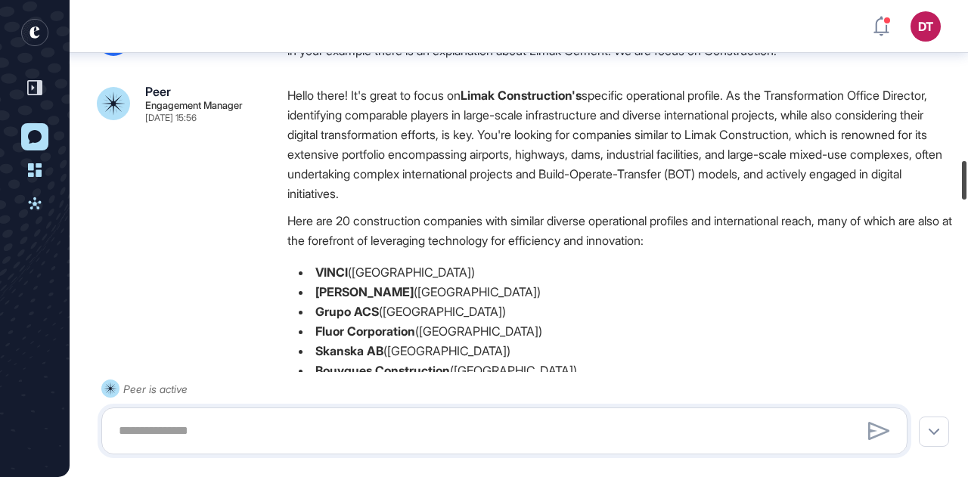
scroll to position [1937, 0]
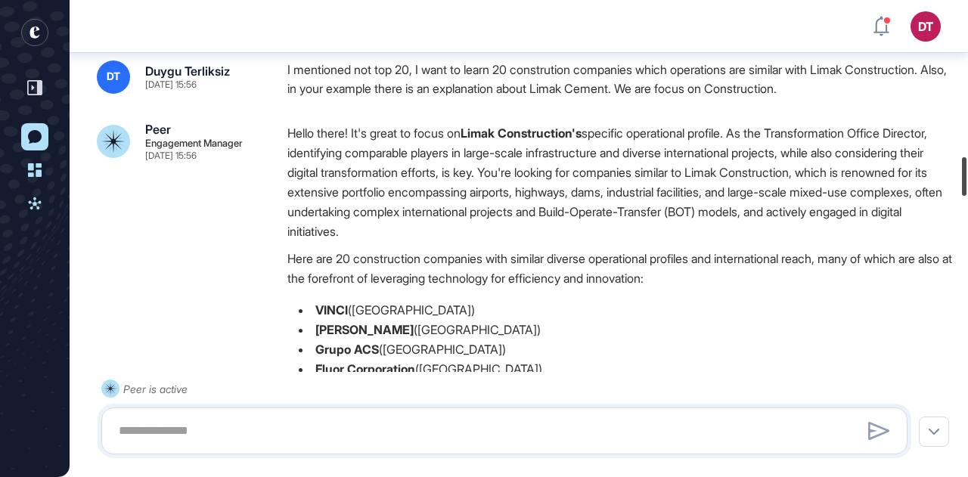
drag, startPoint x: 967, startPoint y: 420, endPoint x: 967, endPoint y: 169, distance: 250.3
click at [966, 169] on div at bounding box center [964, 176] width 5 height 39
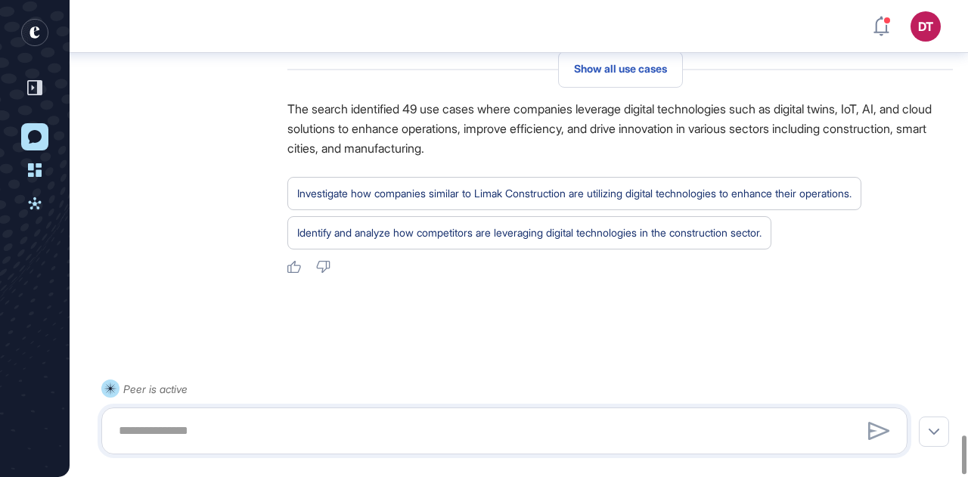
scroll to position [5417, 0]
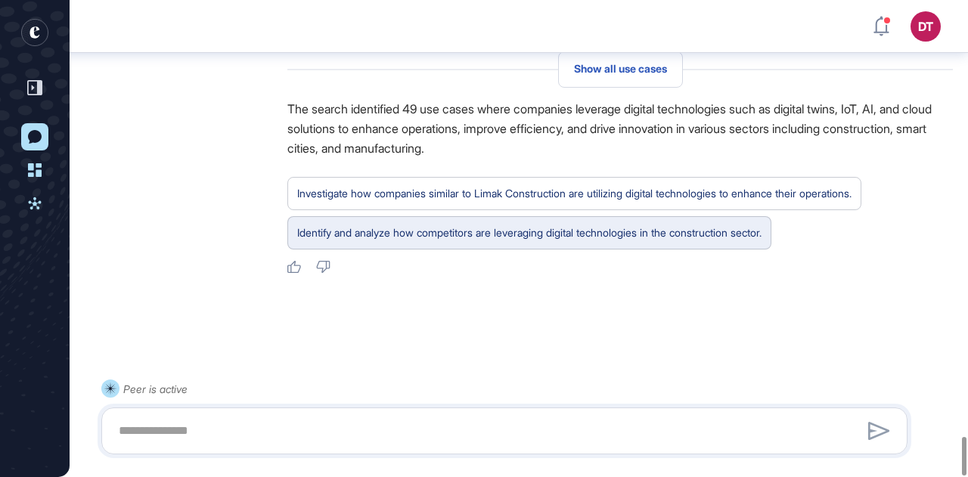
click at [420, 237] on div "Identify and analyze how competitors are leveraging digital technologies in the…" at bounding box center [529, 233] width 464 height 20
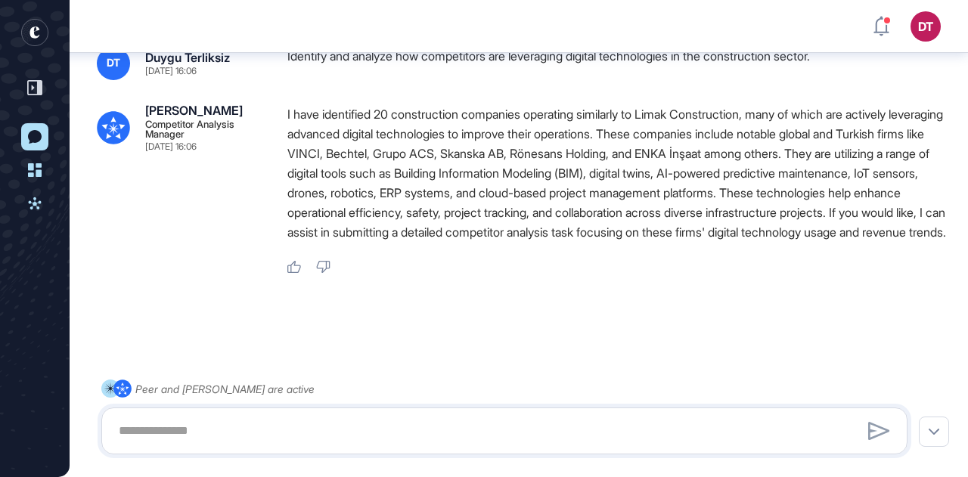
scroll to position [5676, 0]
